Goal: Task Accomplishment & Management: Use online tool/utility

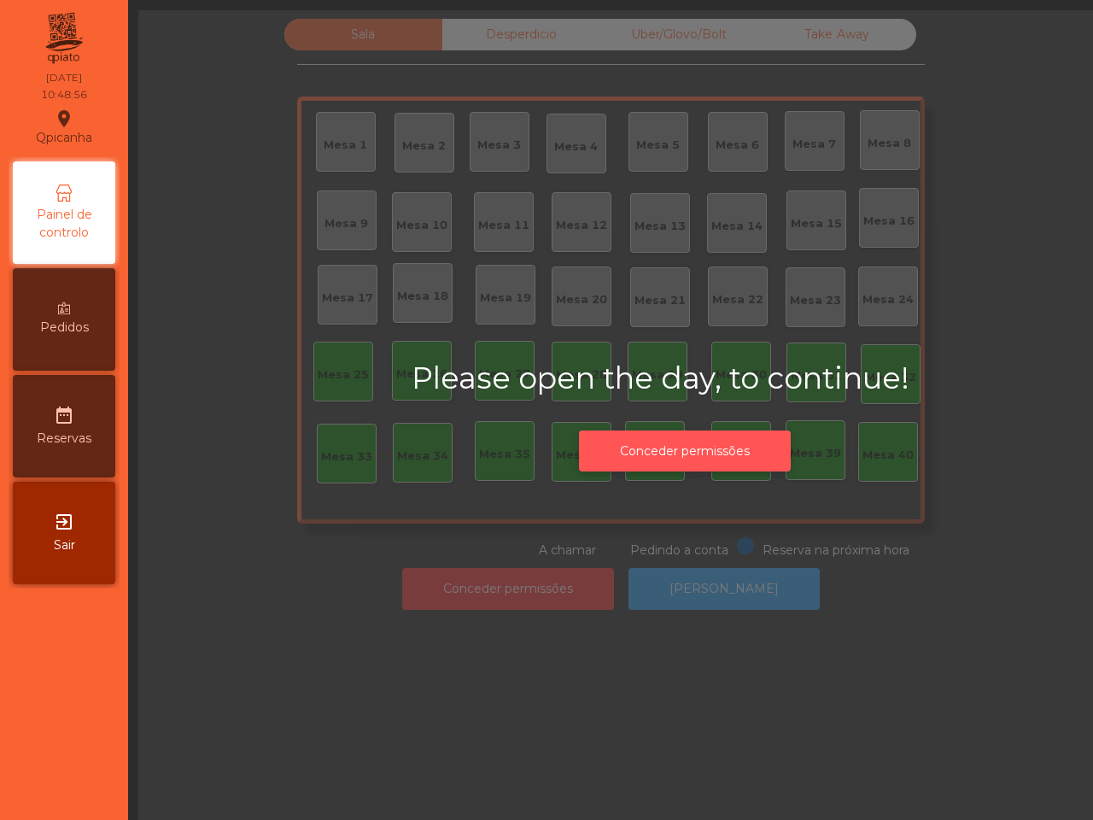
click at [688, 455] on button "Conceder permissões" at bounding box center [685, 451] width 212 height 42
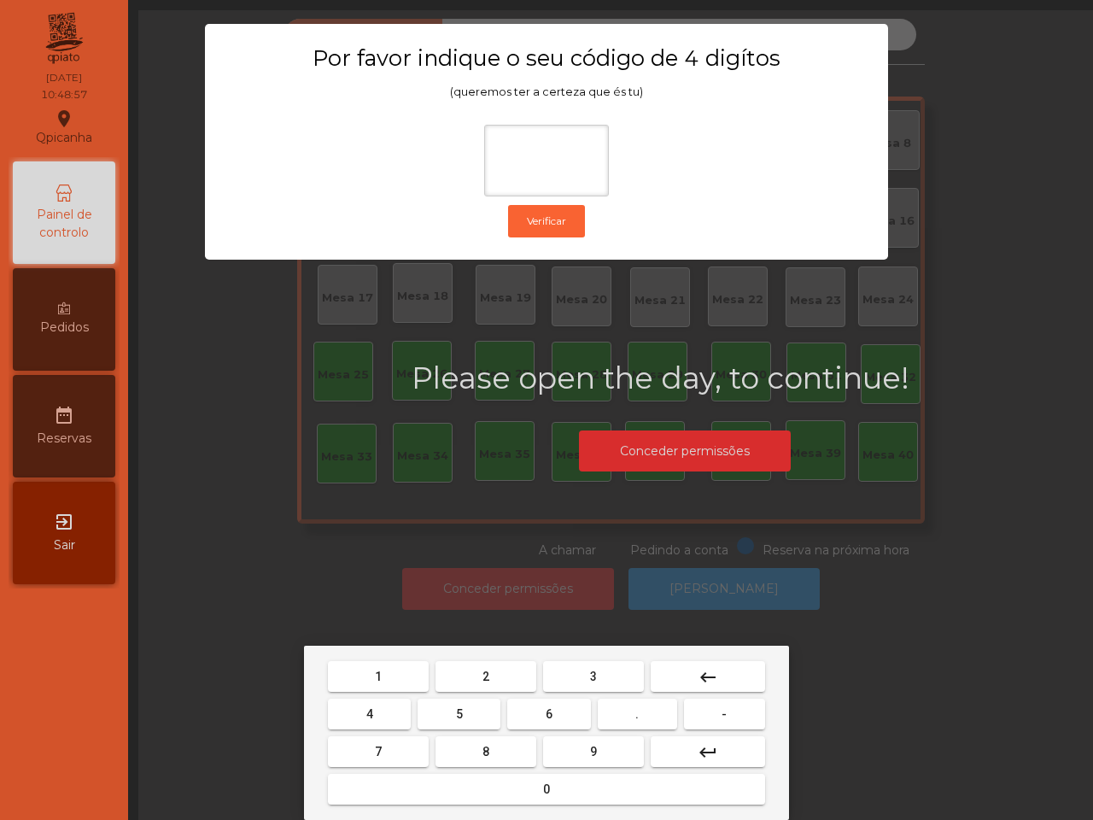
click at [394, 676] on button "1" at bounding box center [378, 676] width 101 height 31
click at [573, 754] on button "9" at bounding box center [593, 751] width 101 height 31
click at [380, 718] on button "4" at bounding box center [369, 714] width 83 height 31
click at [471, 784] on button "0" at bounding box center [546, 789] width 437 height 31
type input "****"
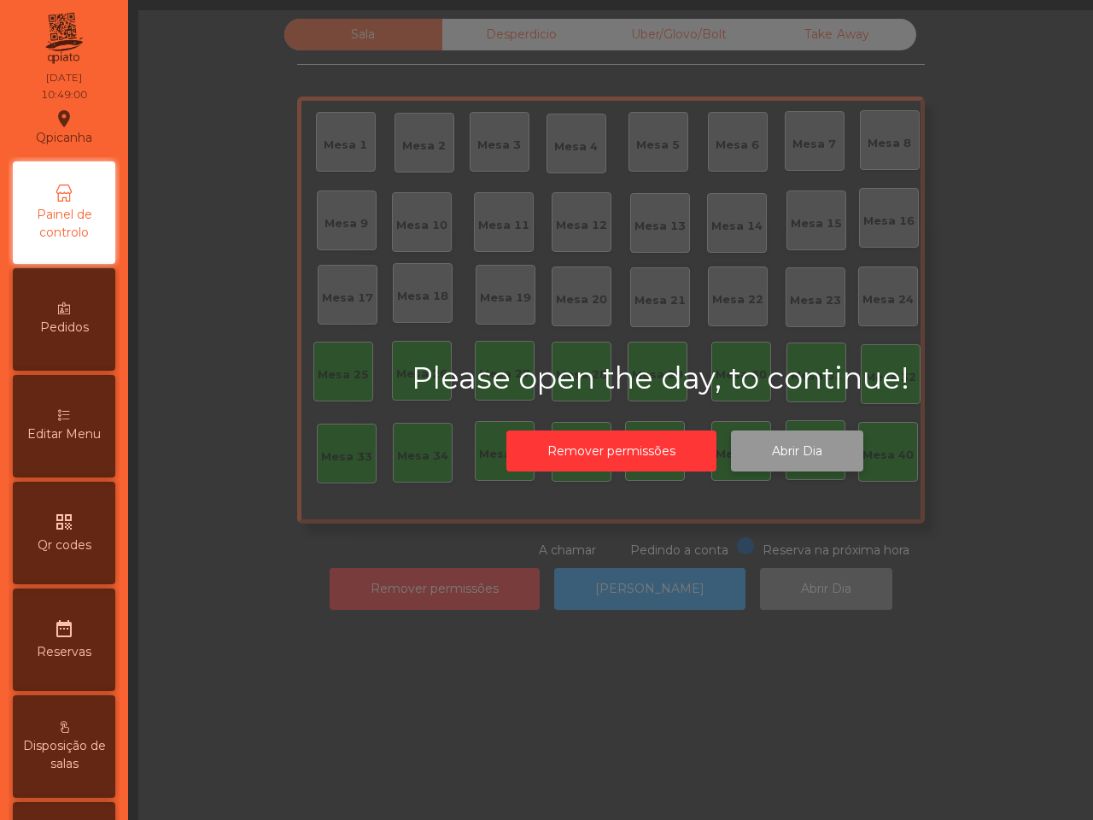
click at [786, 453] on button "Abrir Dia" at bounding box center [797, 451] width 132 height 42
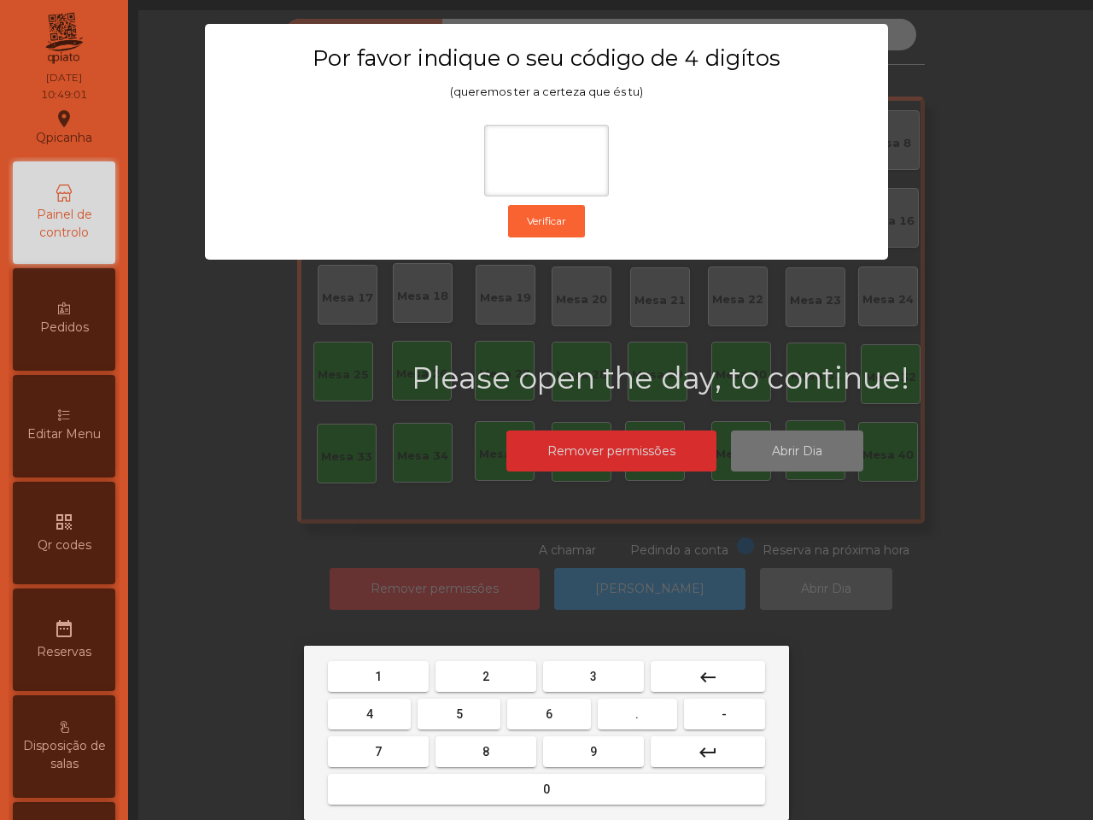
click at [365, 676] on button "1" at bounding box center [378, 676] width 101 height 31
drag, startPoint x: 603, startPoint y: 747, endPoint x: 511, endPoint y: 716, distance: 97.5
click at [602, 747] on button "9" at bounding box center [593, 751] width 101 height 31
click at [384, 711] on button "4" at bounding box center [369, 714] width 83 height 31
click at [461, 786] on button "0" at bounding box center [546, 789] width 437 height 31
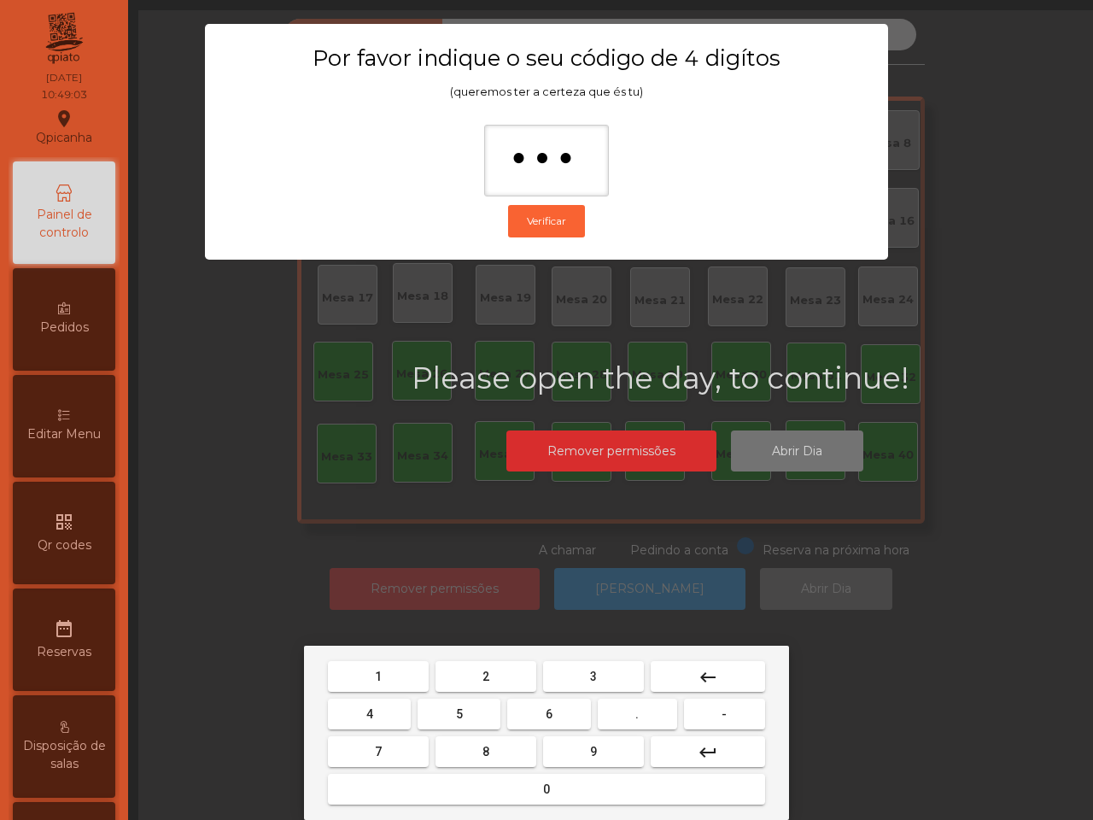
type input "****"
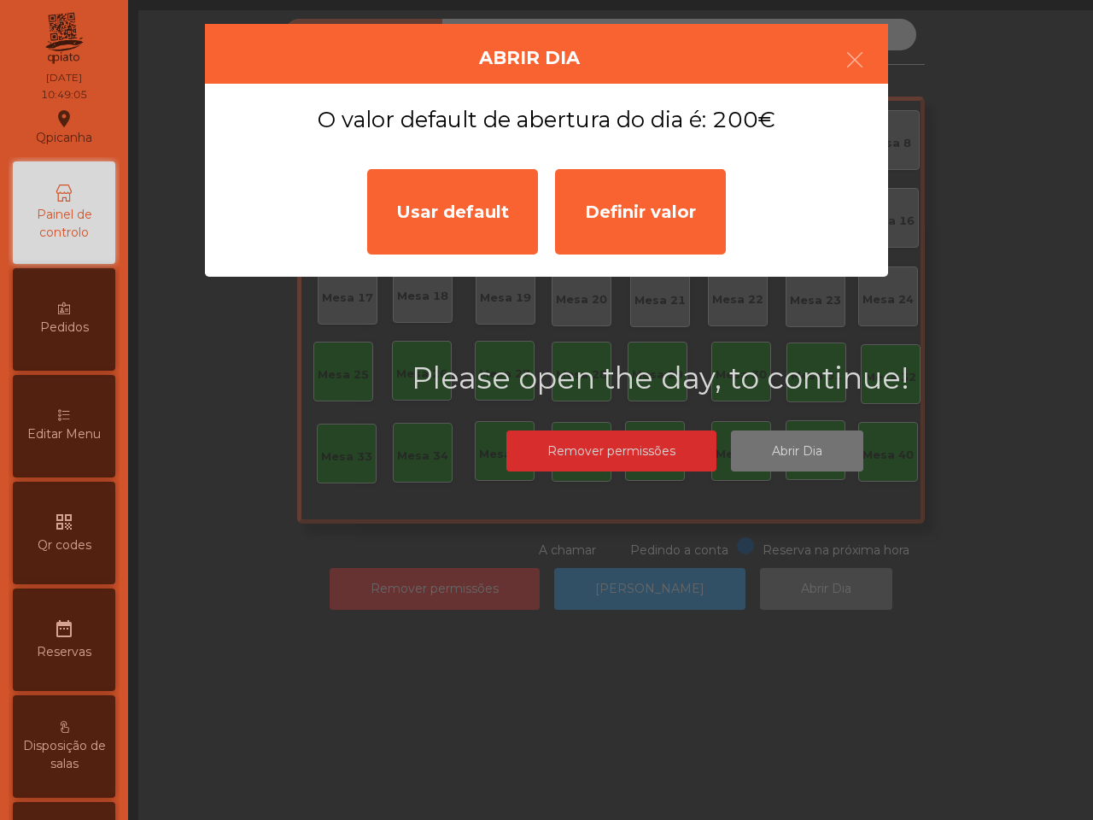
click at [463, 210] on div "Usar default" at bounding box center [452, 211] width 171 height 85
